Goal: Subscribe to service/newsletter

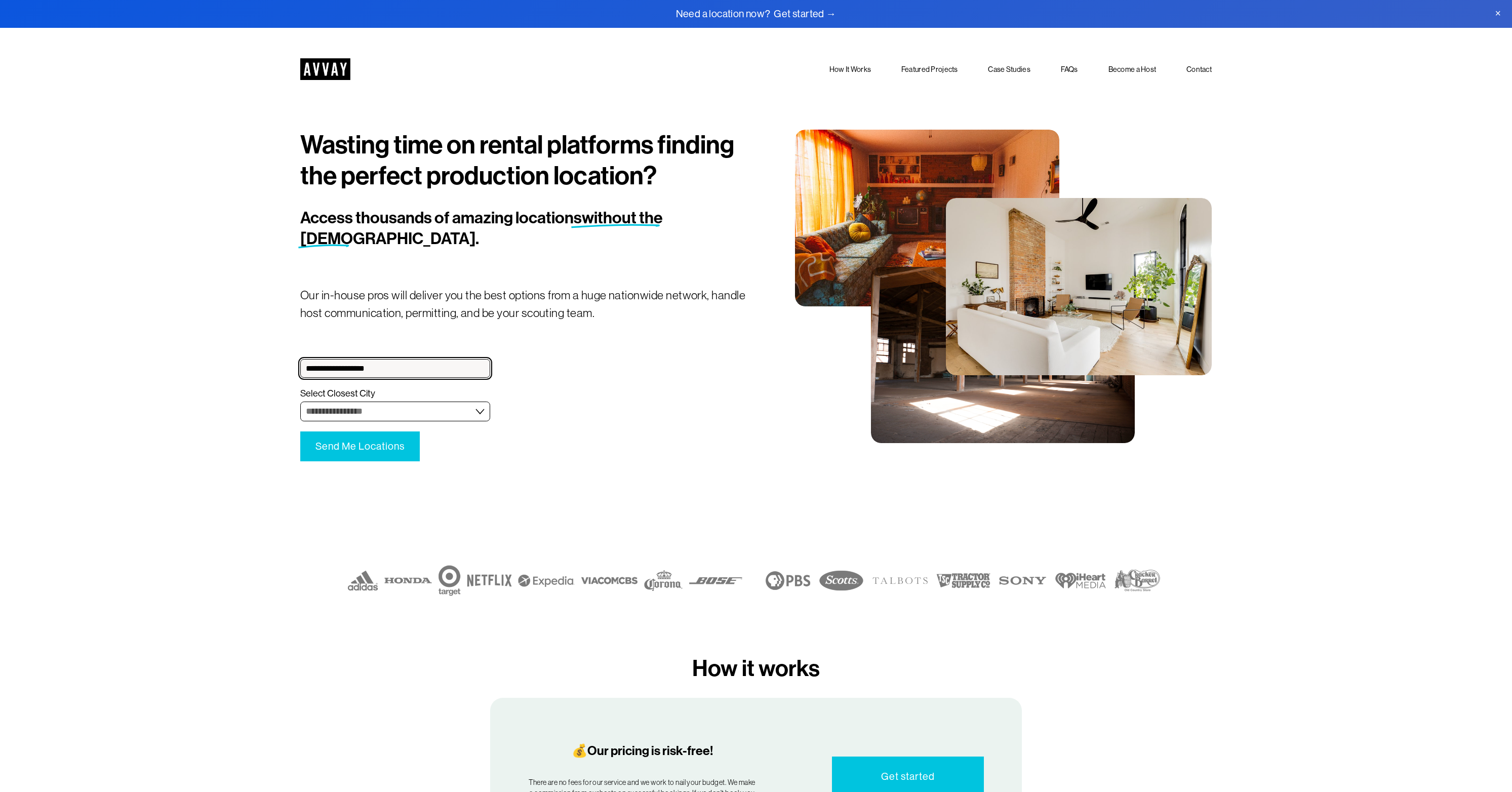
type input "**********"
select select "**********"
click at [391, 449] on span "Send Me Locations" at bounding box center [360, 447] width 89 height 12
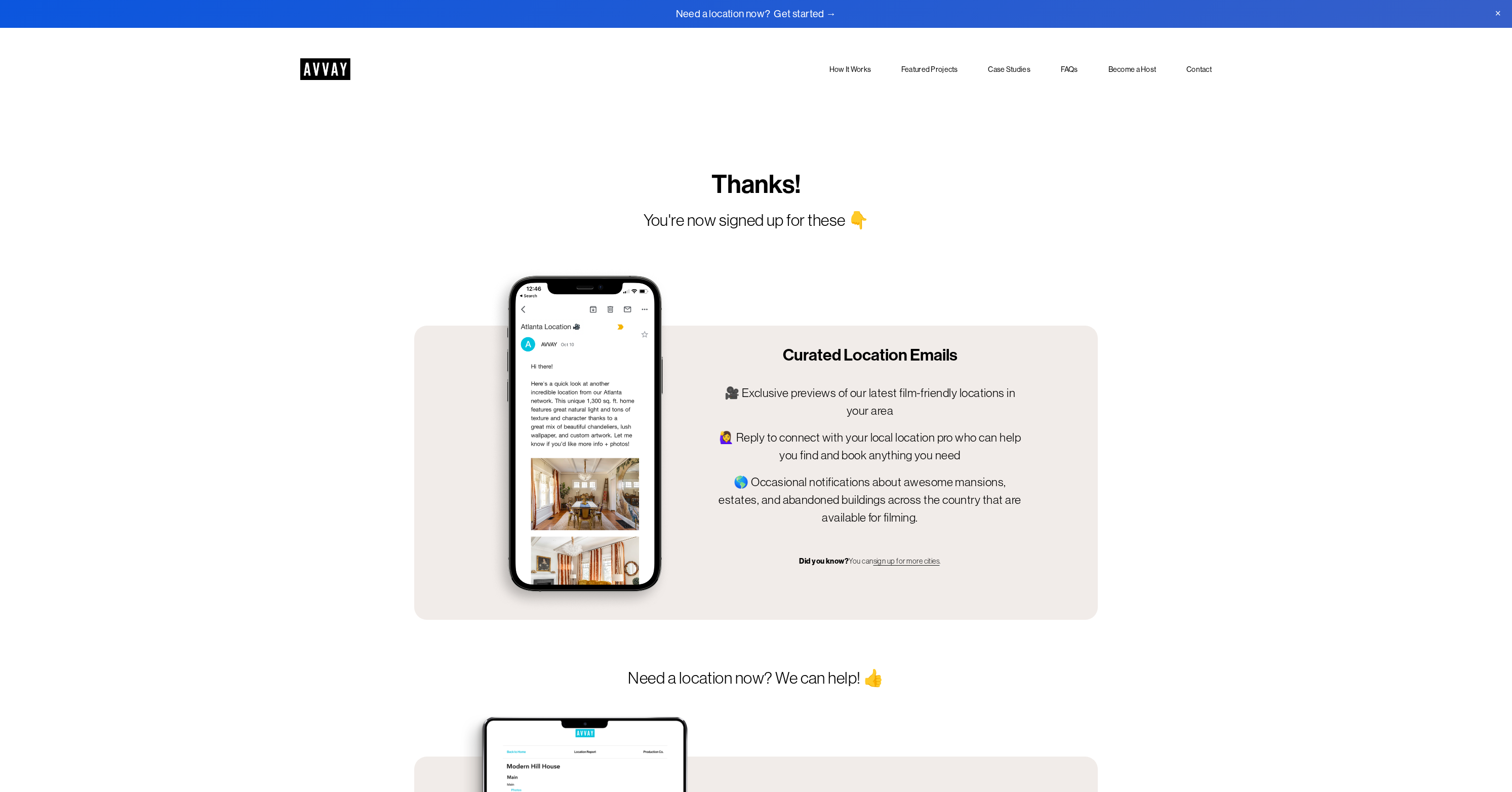
click at [804, 6] on link at bounding box center [756, 14] width 1512 height 28
